Goal: Task Accomplishment & Management: Manage account settings

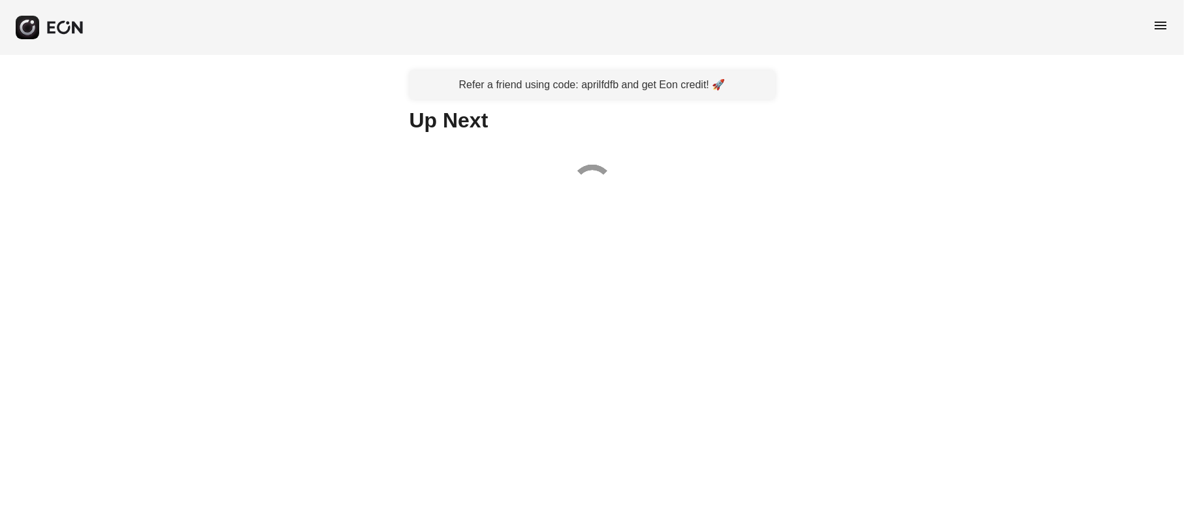
click at [1161, 27] on span "menu" at bounding box center [1160, 26] width 16 height 16
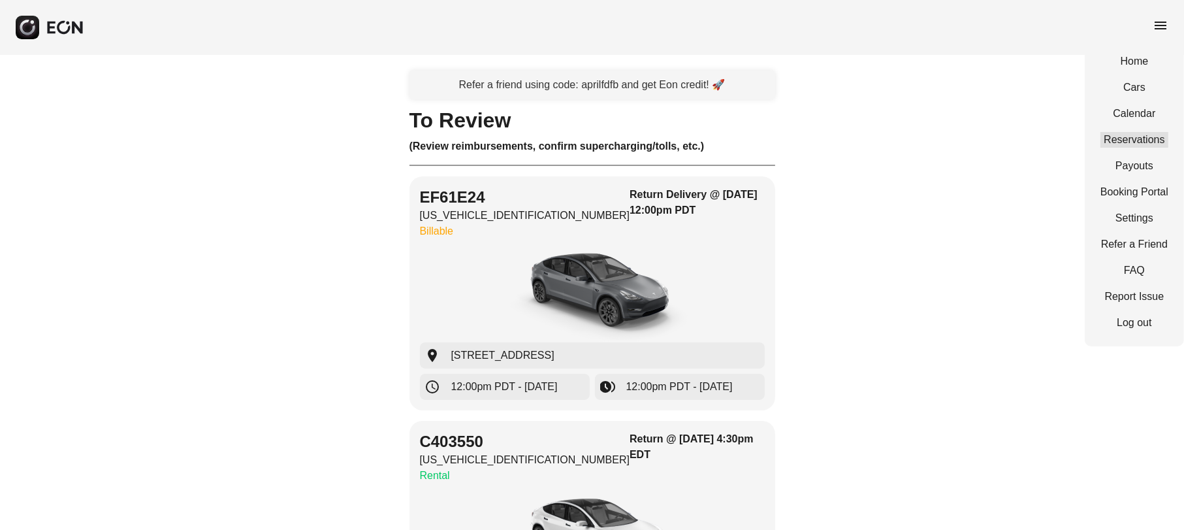
click at [1144, 138] on link "Reservations" at bounding box center [1134, 140] width 68 height 16
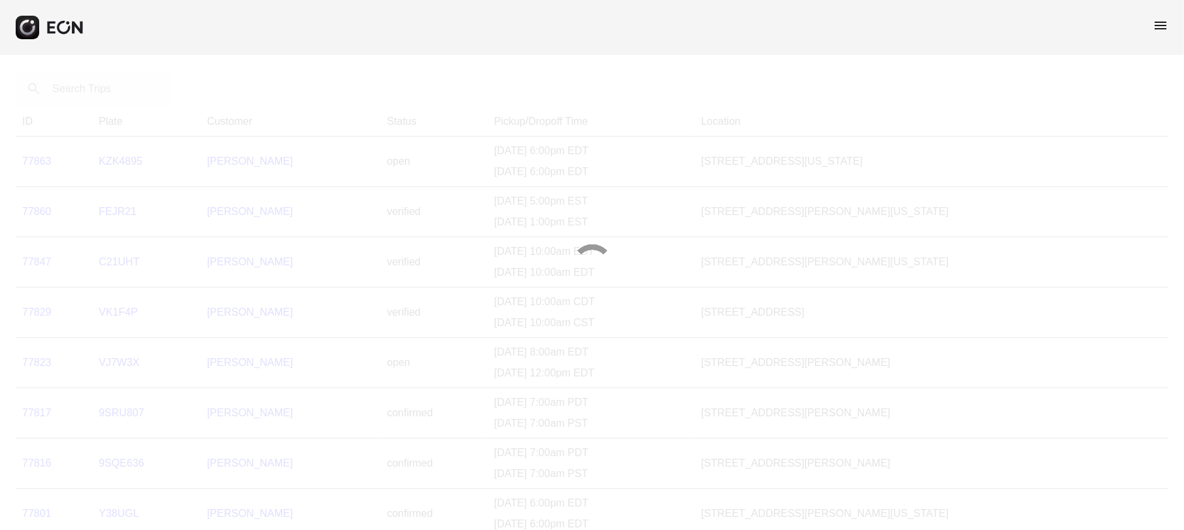
click at [85, 93] on div at bounding box center [592, 265] width 1184 height 530
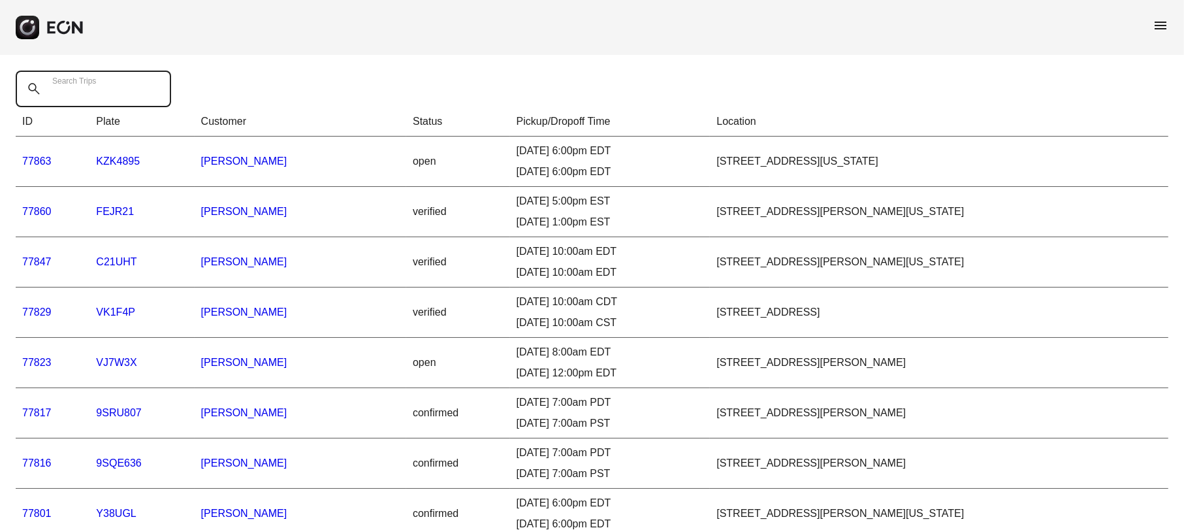
click at [89, 100] on Trips "Search Trips" at bounding box center [93, 89] width 155 height 37
paste Trips "*****"
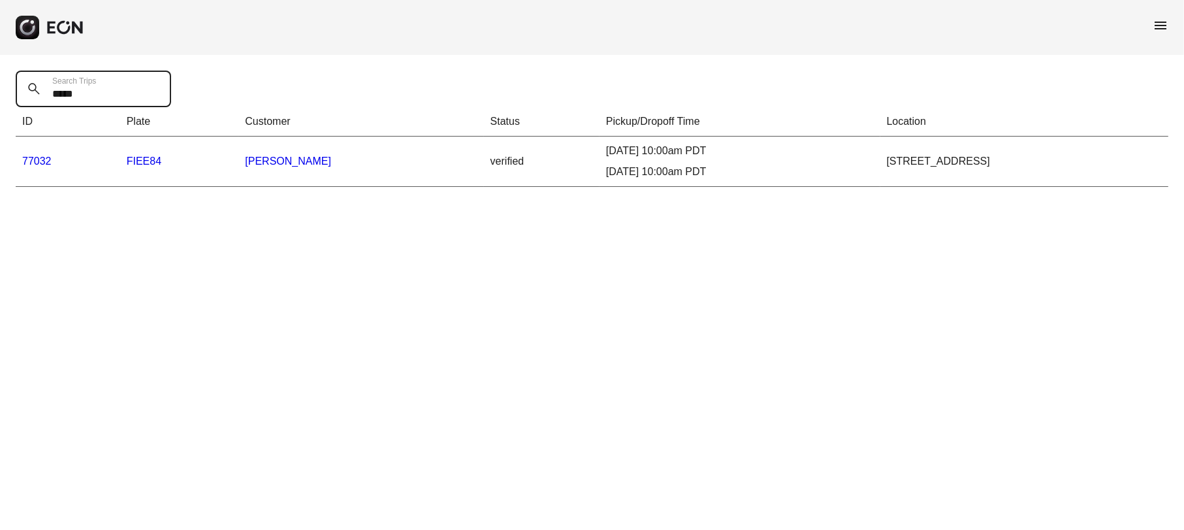
type Trips "*****"
click at [44, 158] on link "77032" at bounding box center [36, 160] width 29 height 11
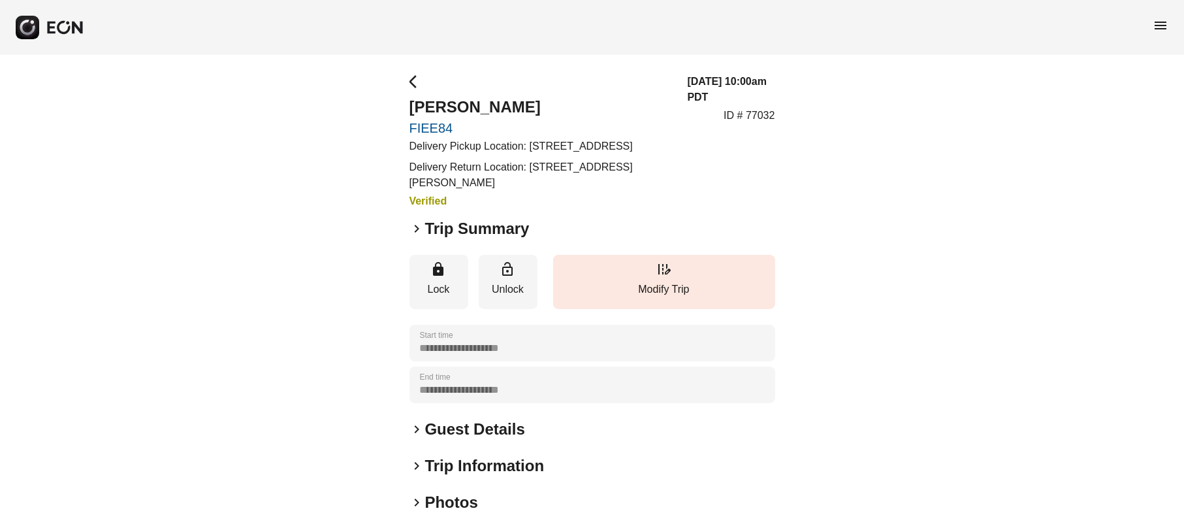
drag, startPoint x: 531, startPoint y: 183, endPoint x: 537, endPoint y: 198, distance: 15.3
click at [537, 191] on p "Delivery Return Location: [STREET_ADDRESS][PERSON_NAME]" at bounding box center [540, 174] width 262 height 31
copy p "[STREET_ADDRESS][PERSON_NAME]"
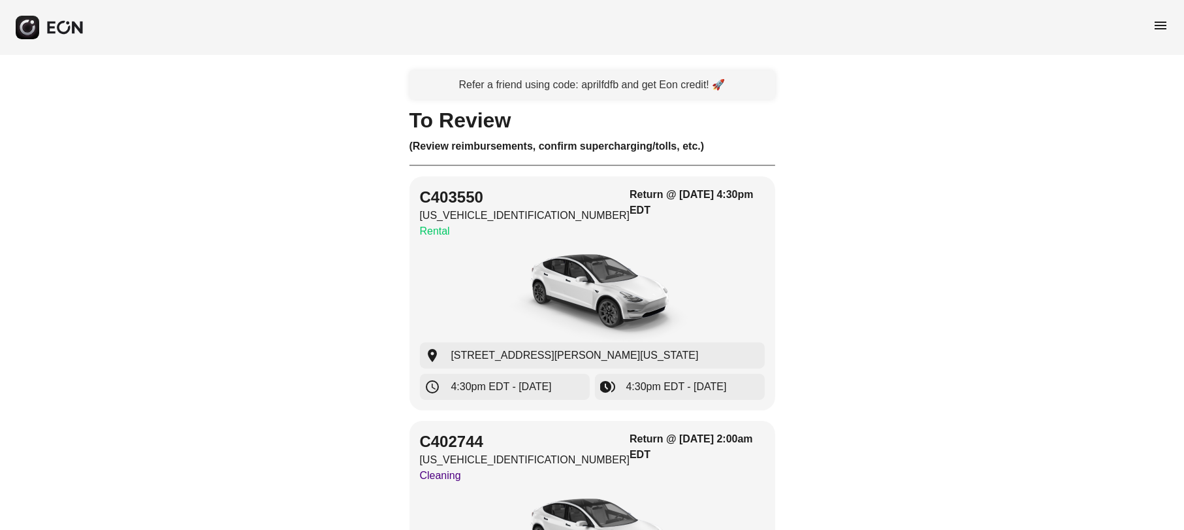
click at [1165, 23] on span "menu" at bounding box center [1160, 26] width 16 height 16
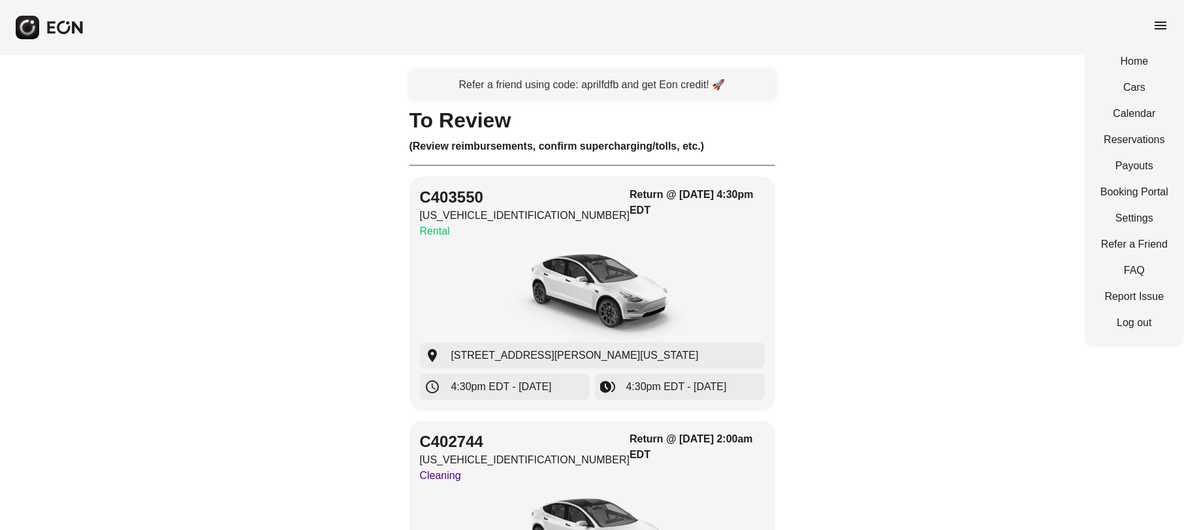
click at [1146, 129] on div "Home Cars Calendar Reservations Payouts Booking Portal Settings Refer a Friend …" at bounding box center [1134, 192] width 99 height 308
click at [1149, 129] on div "Home Cars Calendar Reservations Payouts Booking Portal Settings Refer a Friend …" at bounding box center [1134, 192] width 99 height 308
click at [1158, 155] on div "Home Cars Calendar Reservations Payouts Booking Portal Settings Refer a Friend …" at bounding box center [1134, 192] width 99 height 308
click at [1142, 139] on link "Reservations" at bounding box center [1134, 140] width 68 height 16
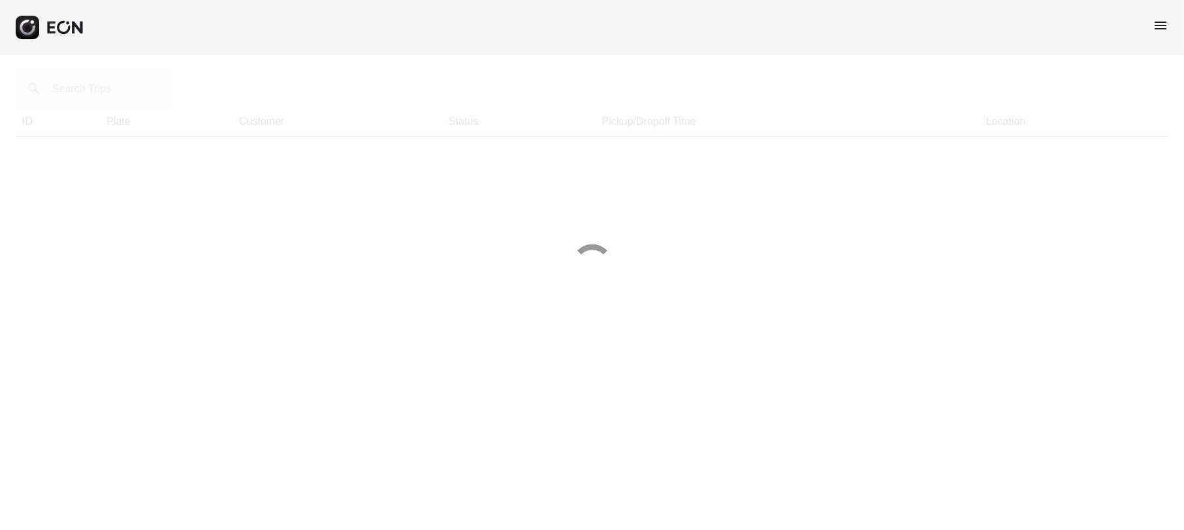
click at [107, 92] on div at bounding box center [592, 265] width 1184 height 530
click at [86, 101] on div at bounding box center [592, 265] width 1184 height 530
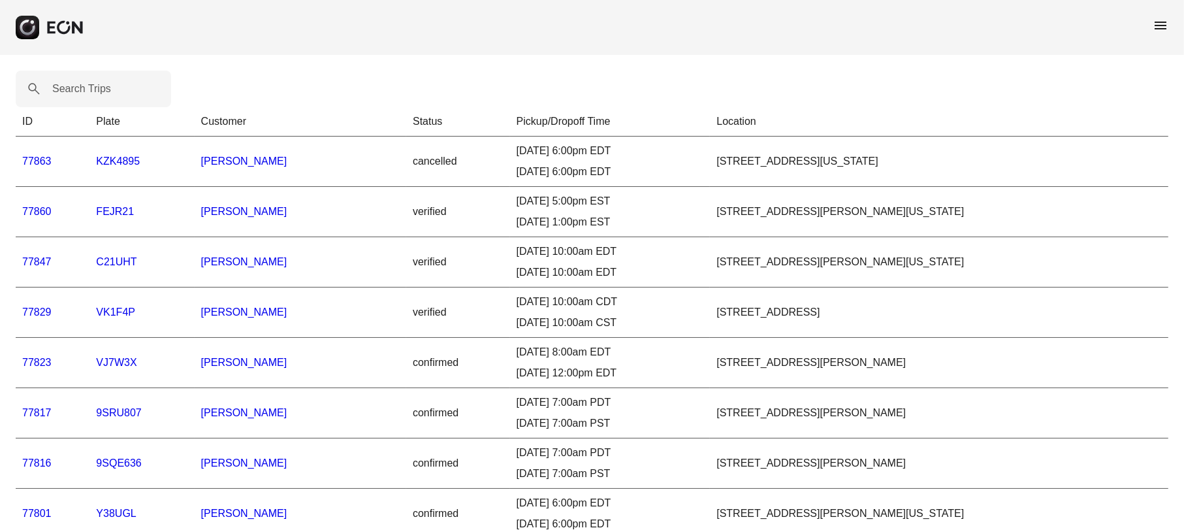
click at [65, 91] on label "Search Trips" at bounding box center [81, 89] width 59 height 16
click at [65, 91] on Trips "Search Trips" at bounding box center [93, 89] width 155 height 37
paste Trips "*****"
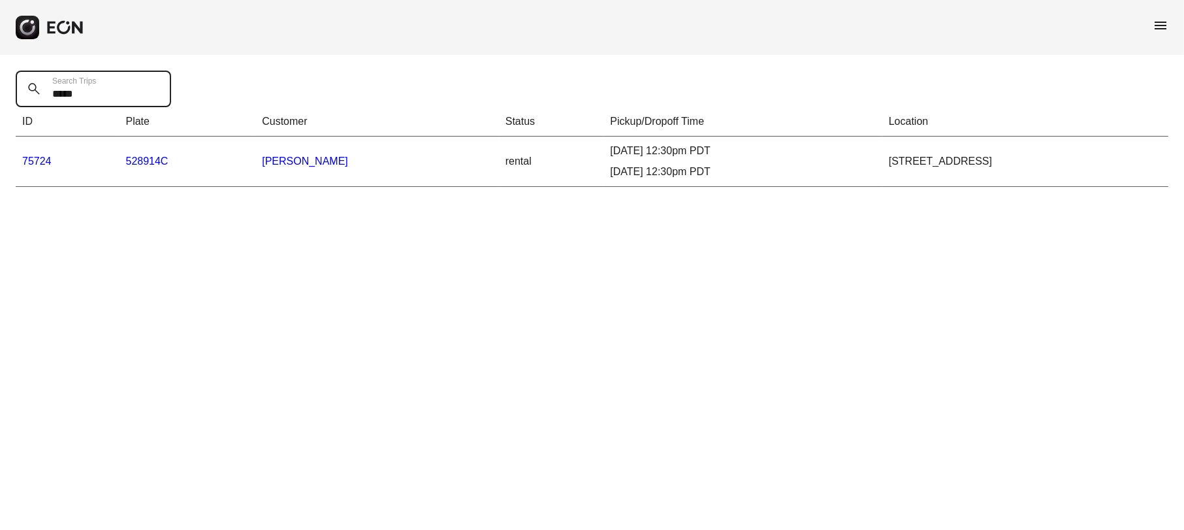
type Trips "*****"
click at [44, 156] on link "75724" at bounding box center [36, 160] width 29 height 11
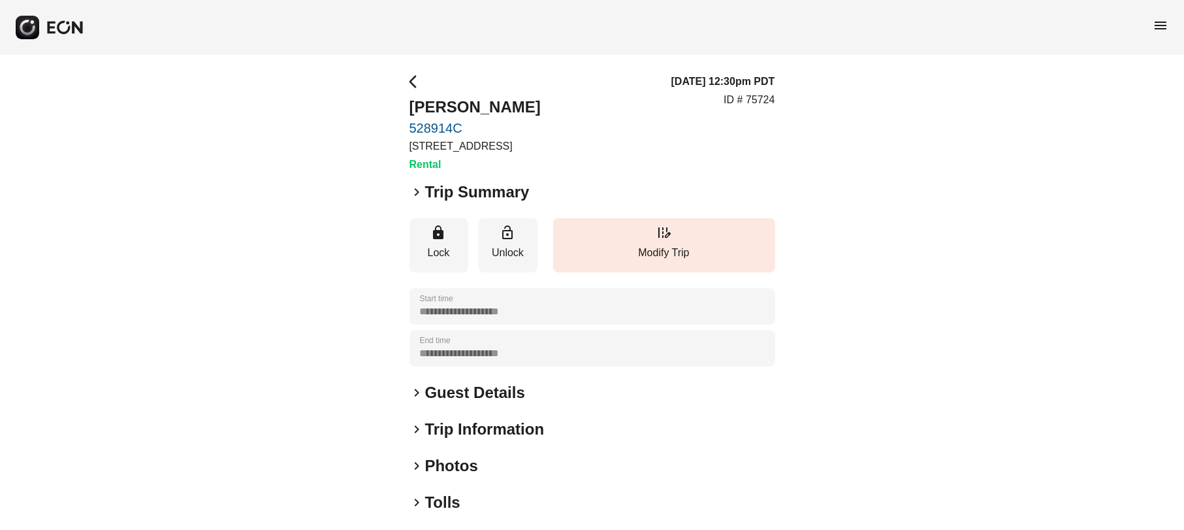
click at [417, 473] on span "keyboard_arrow_right" at bounding box center [417, 466] width 16 height 16
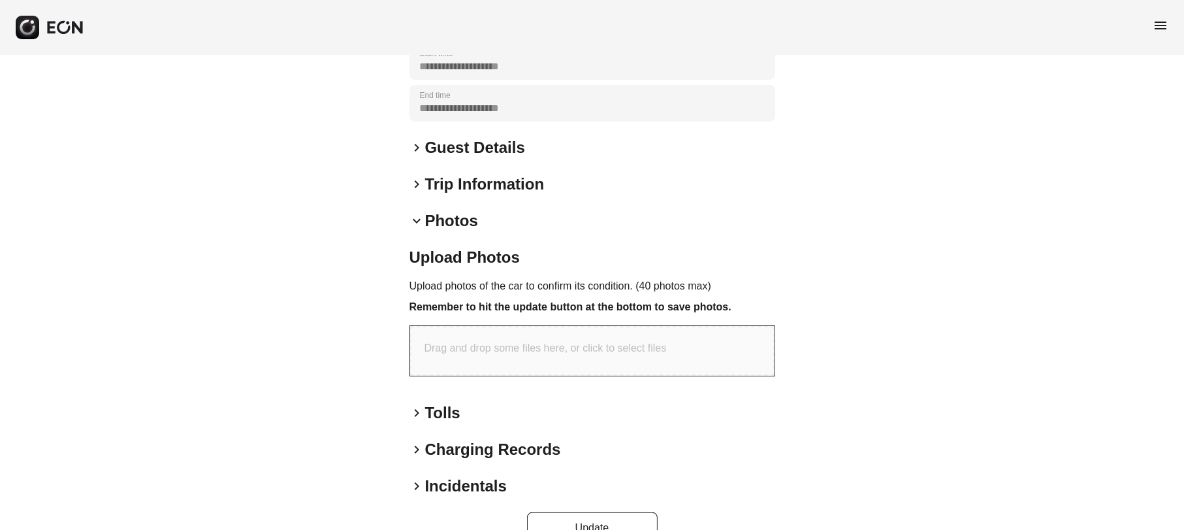
scroll to position [293, 0]
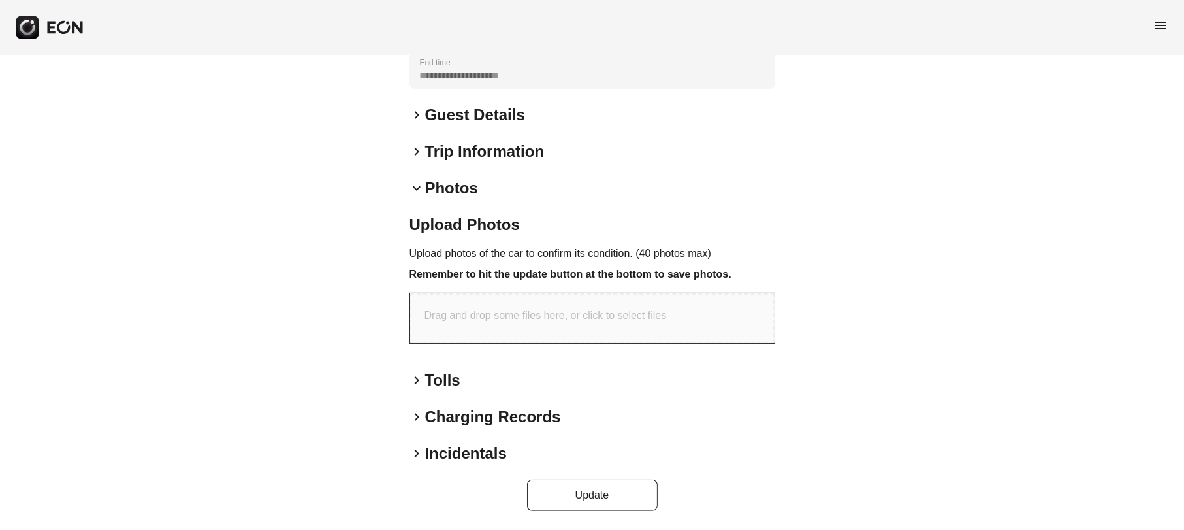
click at [415, 419] on span "keyboard_arrow_right" at bounding box center [417, 417] width 16 height 16
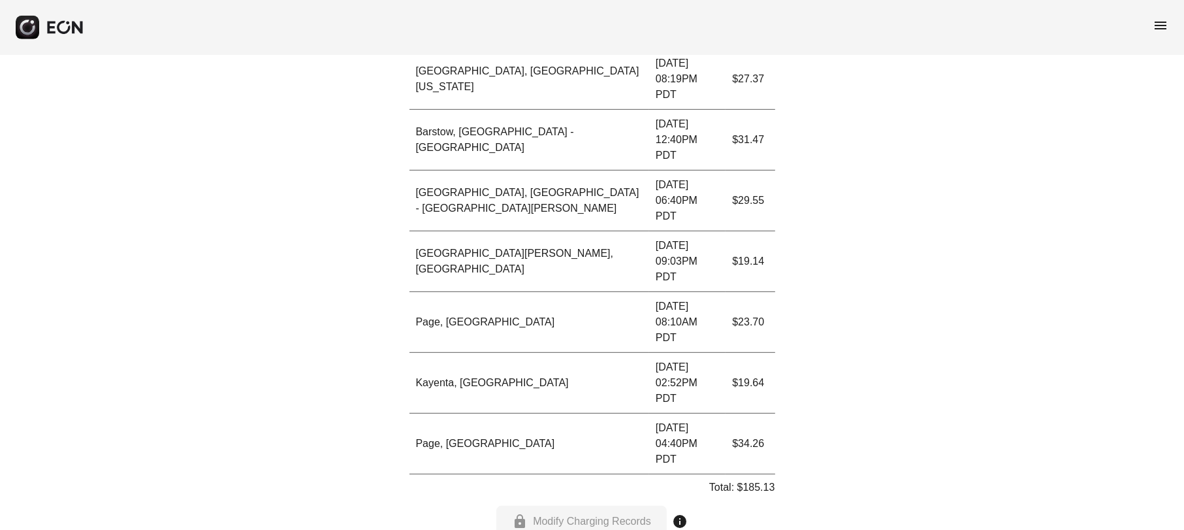
scroll to position [737, 0]
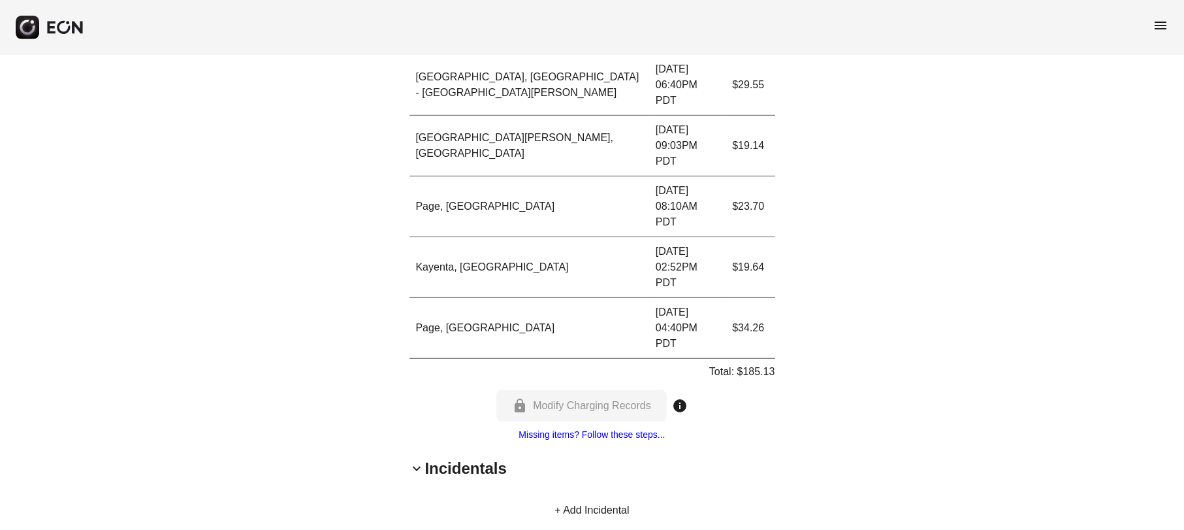
scroll to position [898, 0]
